Goal: Task Accomplishment & Management: Complete application form

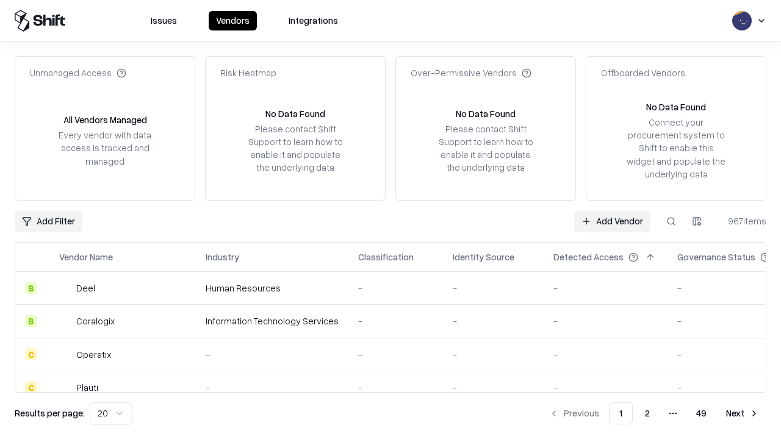
click at [612, 221] on link "Add Vendor" at bounding box center [612, 221] width 76 height 22
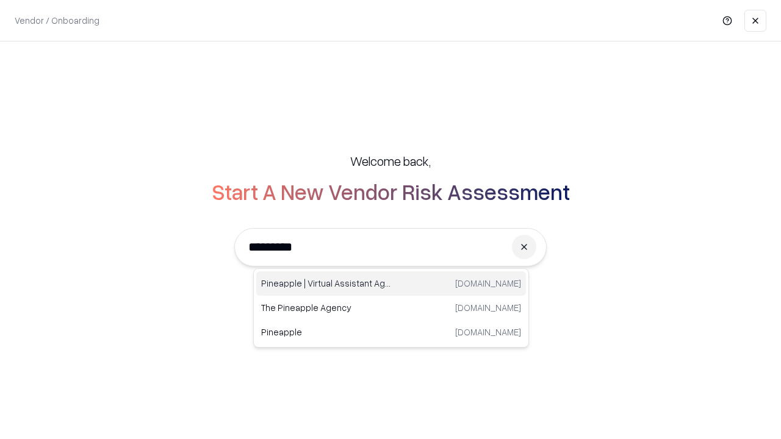
click at [391, 284] on div "Pineapple | Virtual Assistant Agency [DOMAIN_NAME]" at bounding box center [391, 283] width 270 height 24
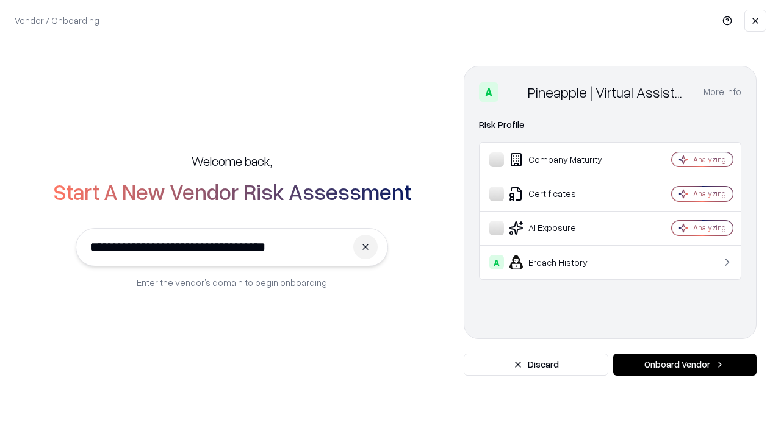
type input "**********"
click at [684, 365] on button "Onboard Vendor" at bounding box center [684, 365] width 143 height 22
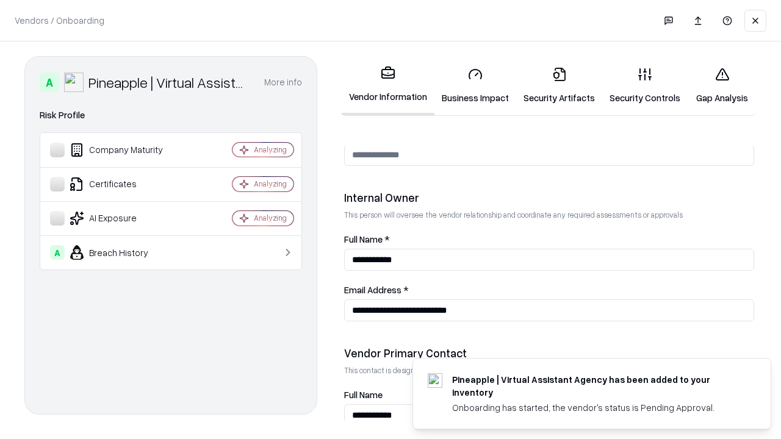
scroll to position [632, 0]
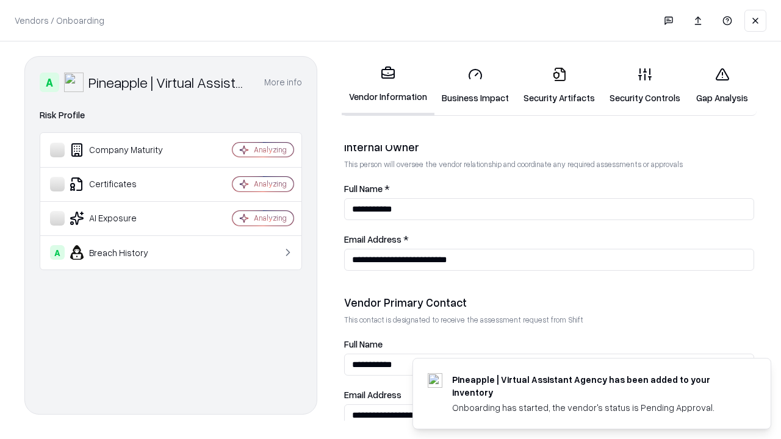
click at [475, 85] on link "Business Impact" at bounding box center [475, 85] width 82 height 57
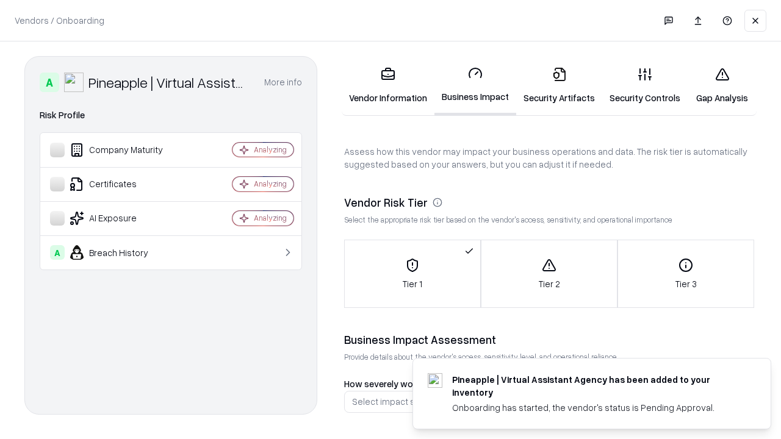
click at [721, 85] on link "Gap Analysis" at bounding box center [721, 85] width 69 height 57
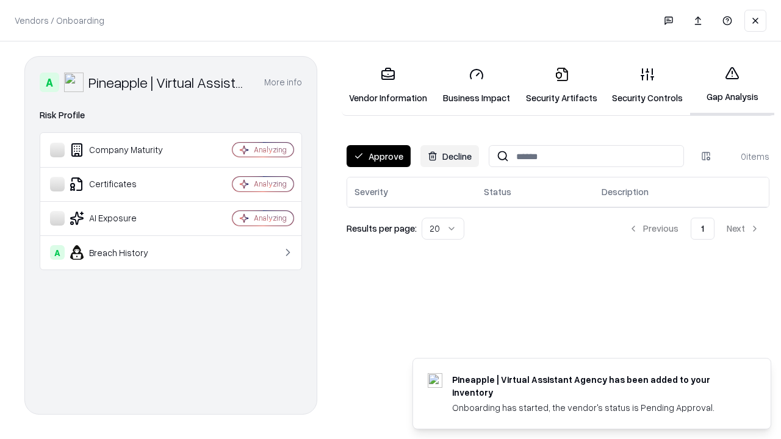
click at [378, 156] on button "Approve" at bounding box center [378, 156] width 64 height 22
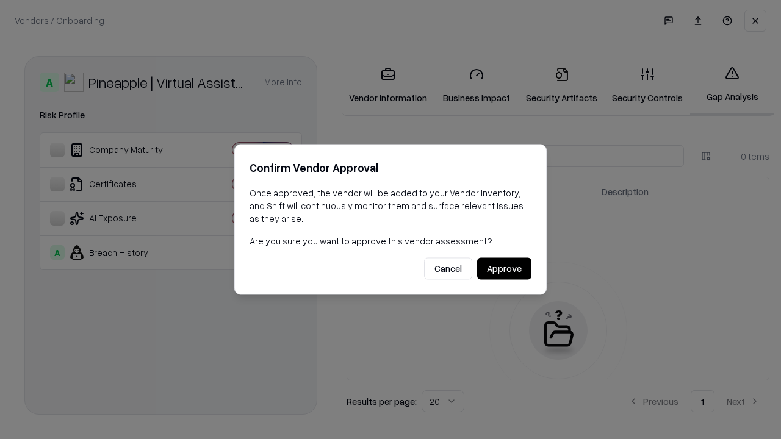
click at [504, 268] on button "Approve" at bounding box center [504, 269] width 54 height 22
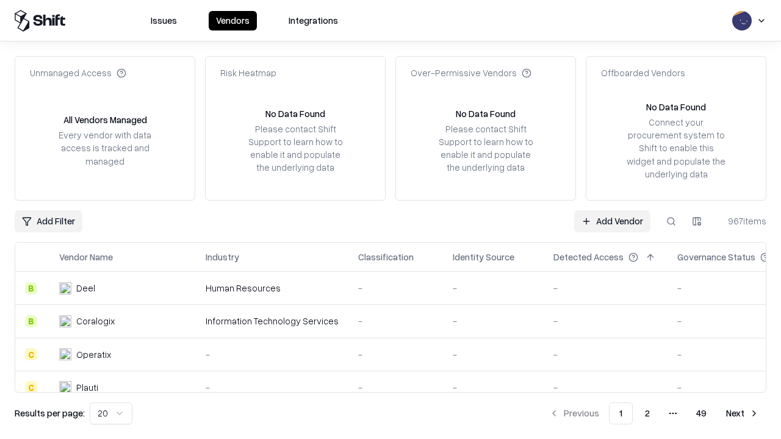
type input "**********"
click at [612, 221] on link "Add Vendor" at bounding box center [612, 221] width 76 height 22
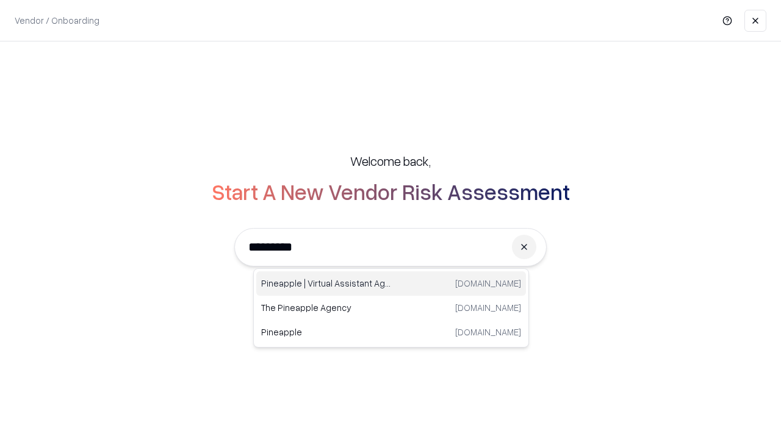
click at [391, 284] on div "Pineapple | Virtual Assistant Agency [DOMAIN_NAME]" at bounding box center [391, 283] width 270 height 24
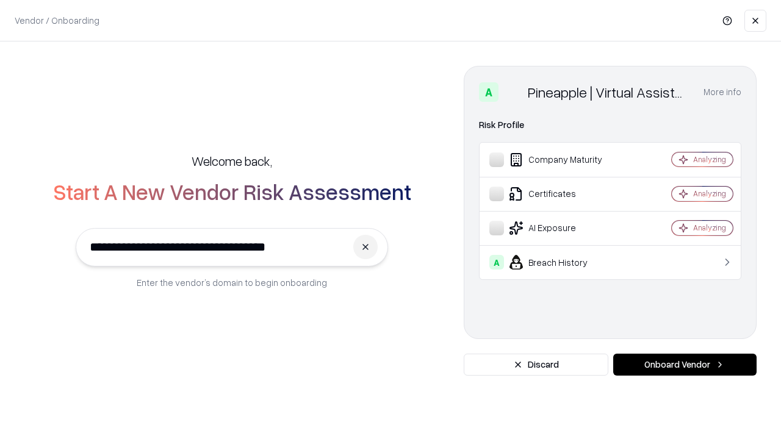
type input "**********"
click at [684, 365] on button "Onboard Vendor" at bounding box center [684, 365] width 143 height 22
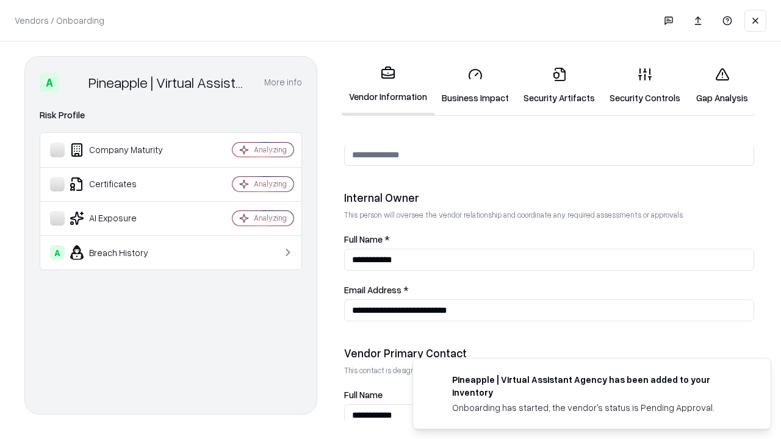
scroll to position [632, 0]
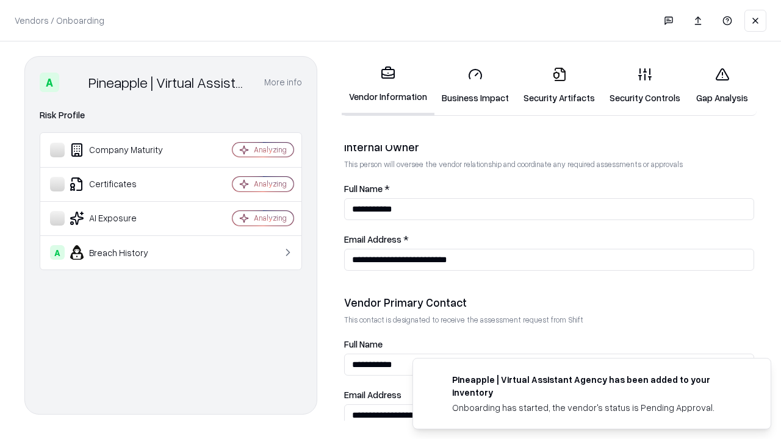
click at [721, 85] on link "Gap Analysis" at bounding box center [721, 85] width 69 height 57
